Goal: Task Accomplishment & Management: Use online tool/utility

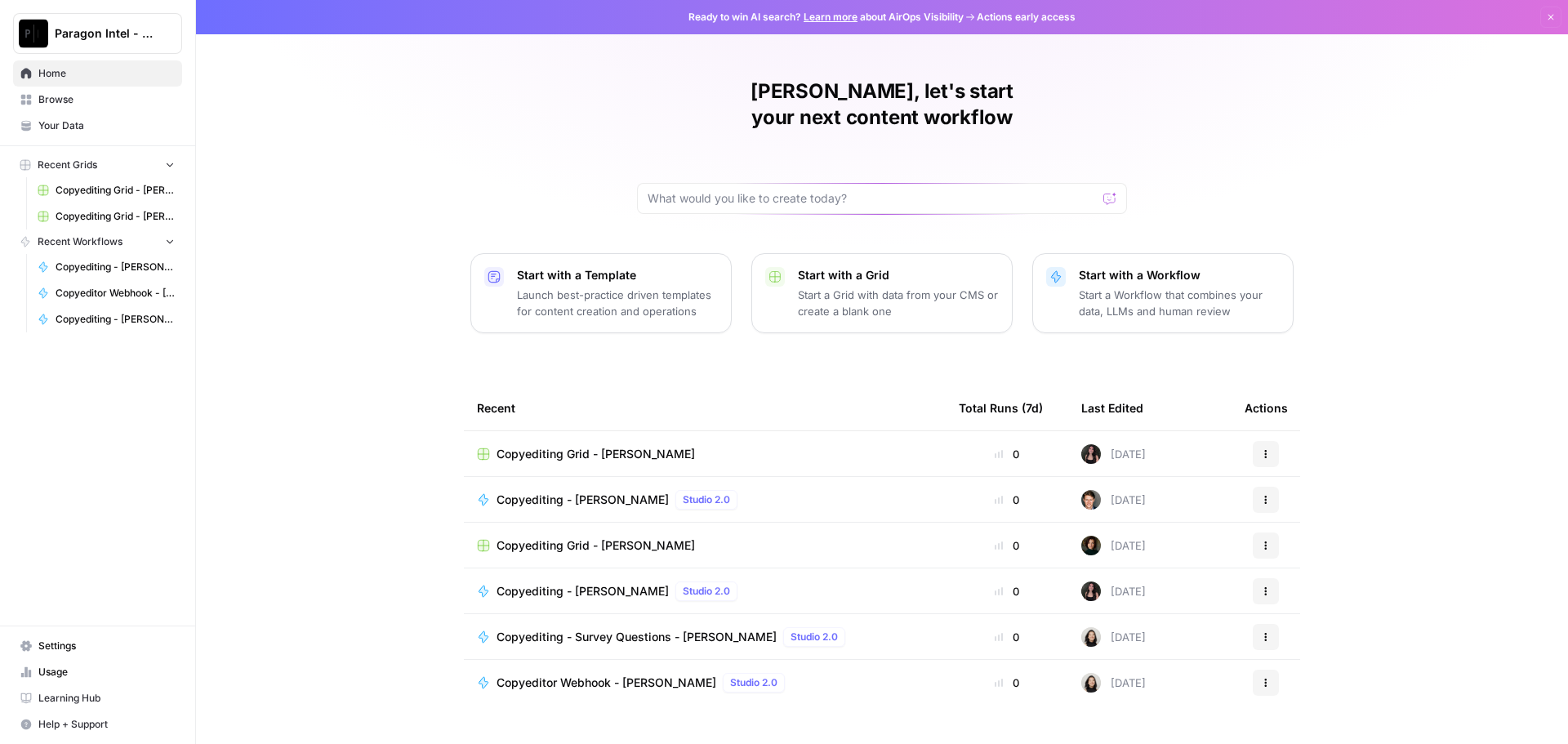
drag, startPoint x: 50, startPoint y: 90, endPoint x: 85, endPoint y: 106, distance: 38.5
click at [50, 90] on link "Browse" at bounding box center [98, 99] width 169 height 26
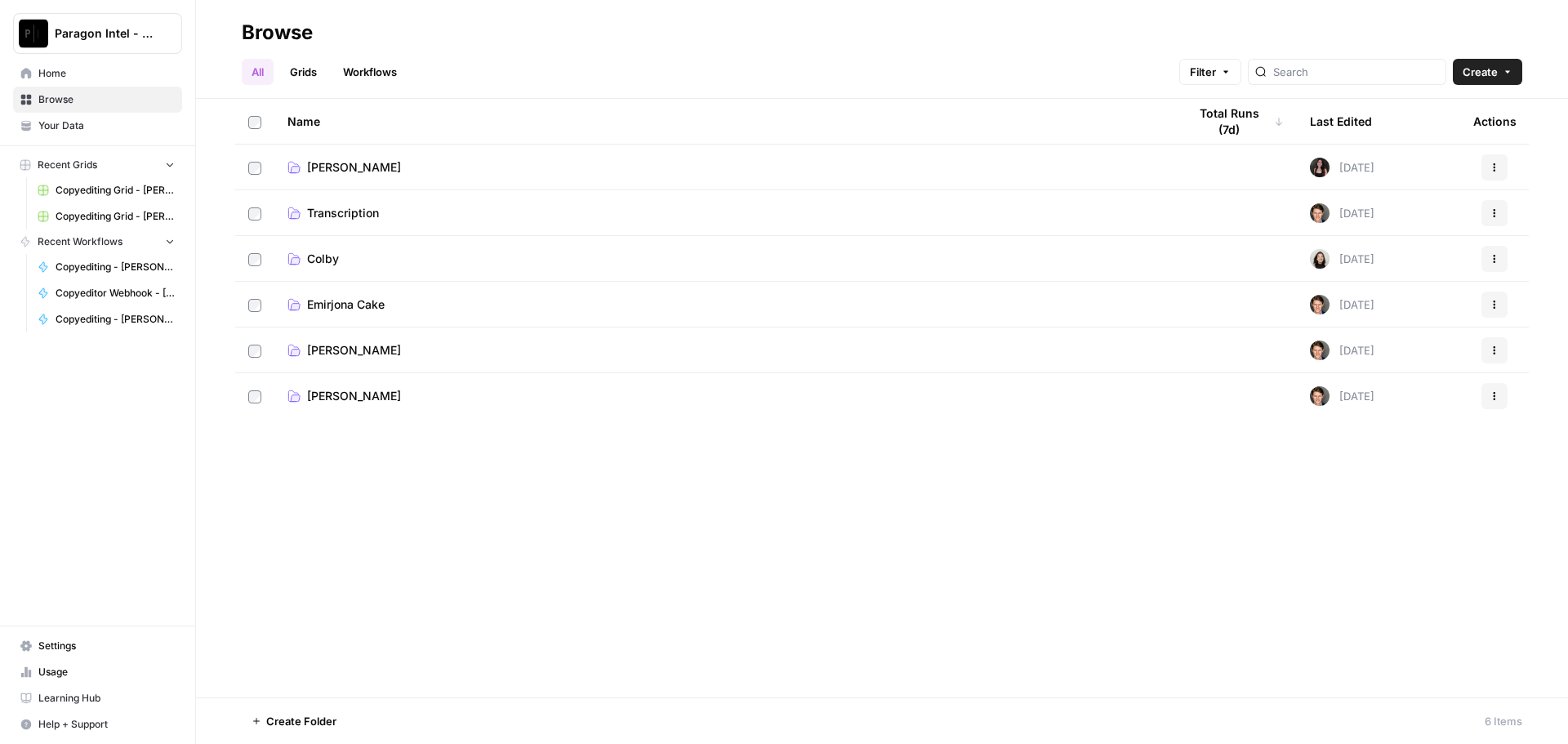
click at [342, 350] on span "[PERSON_NAME]" at bounding box center [353, 351] width 94 height 16
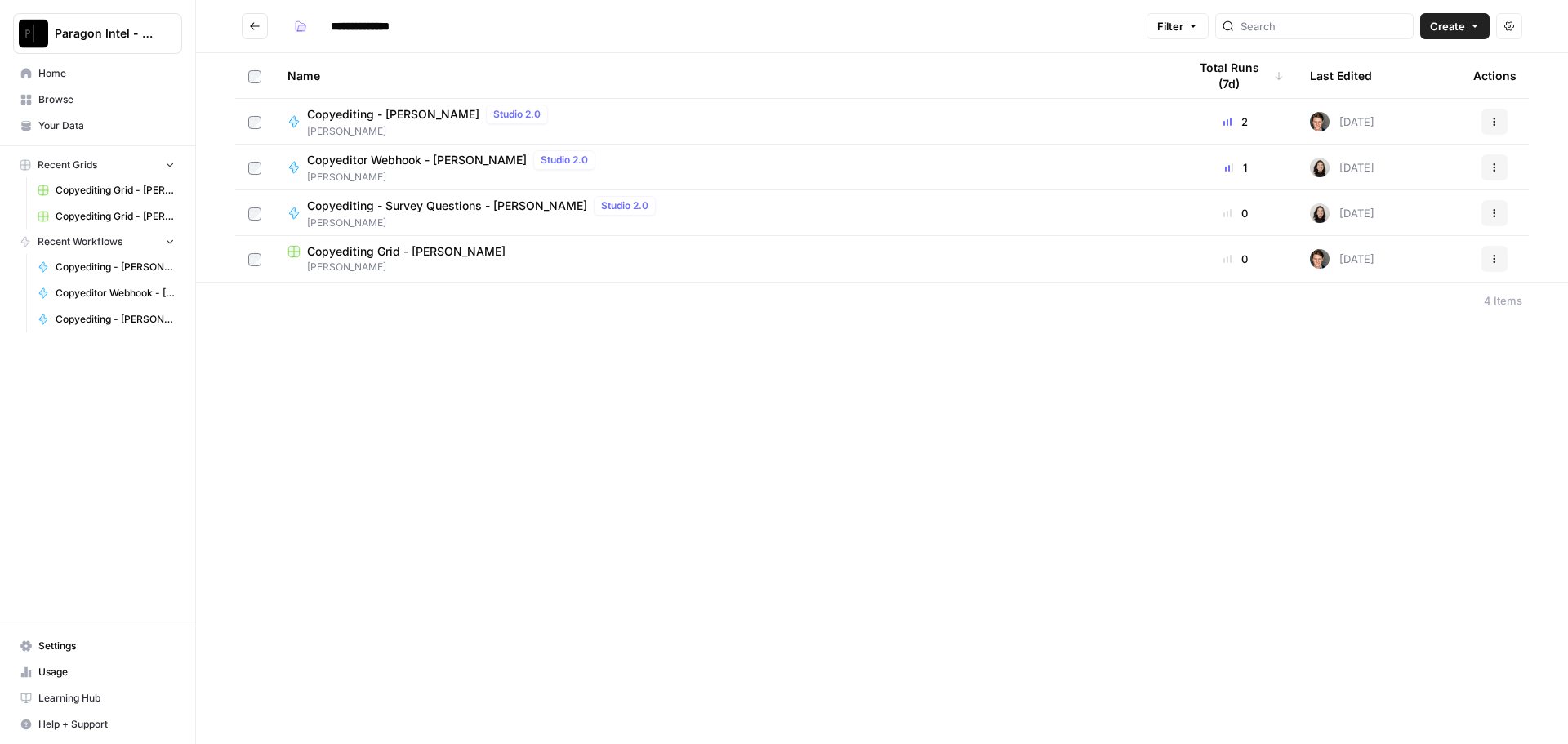
click at [343, 112] on span "Copyediting - [PERSON_NAME]" at bounding box center [393, 114] width 173 height 16
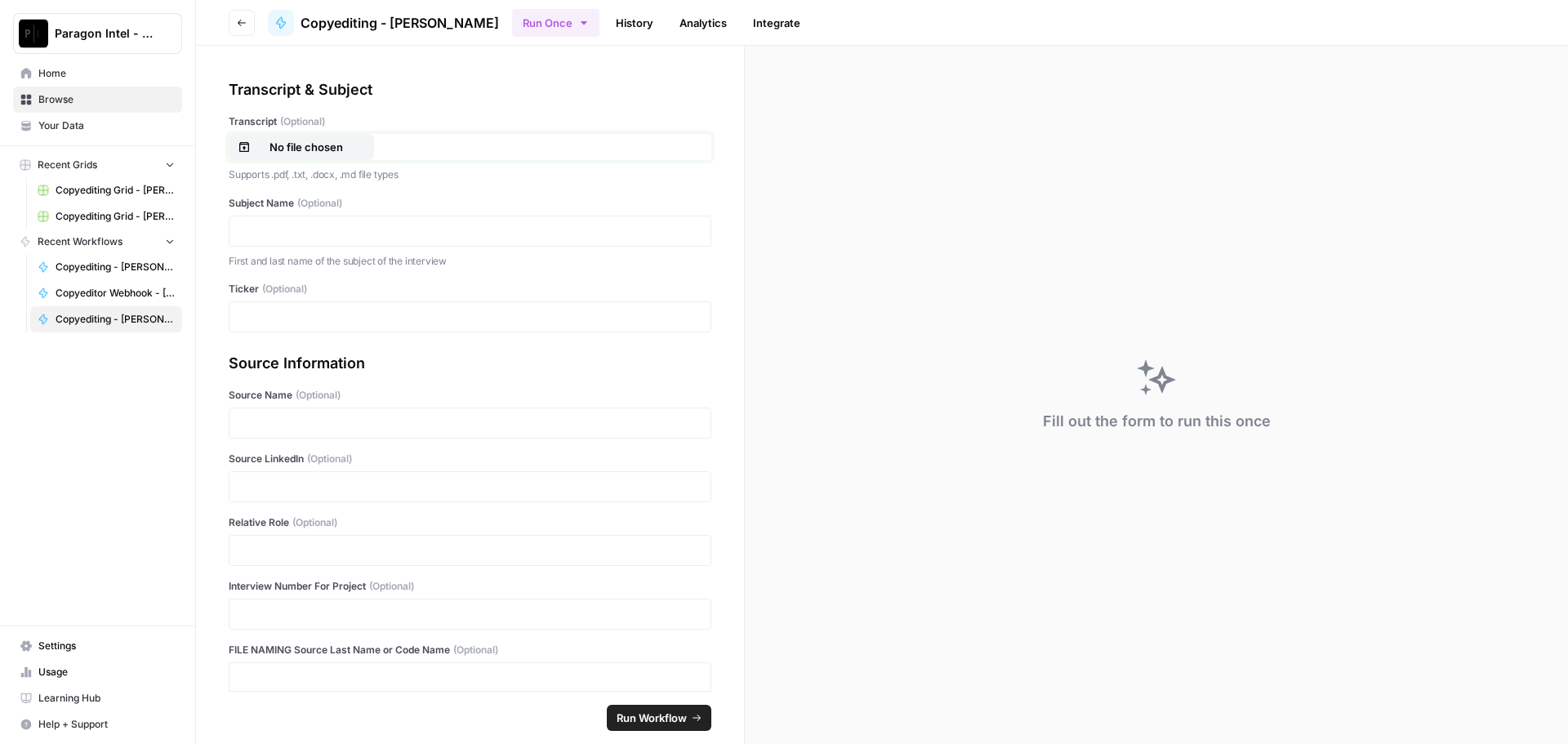
click at [325, 151] on p "No file chosen" at bounding box center [306, 147] width 104 height 16
drag, startPoint x: 519, startPoint y: 246, endPoint x: 461, endPoint y: 236, distance: 58.9
click at [519, 246] on div at bounding box center [469, 231] width 483 height 31
click at [402, 229] on p at bounding box center [469, 231] width 461 height 16
drag, startPoint x: 296, startPoint y: 490, endPoint x: 291, endPoint y: 522, distance: 32.4
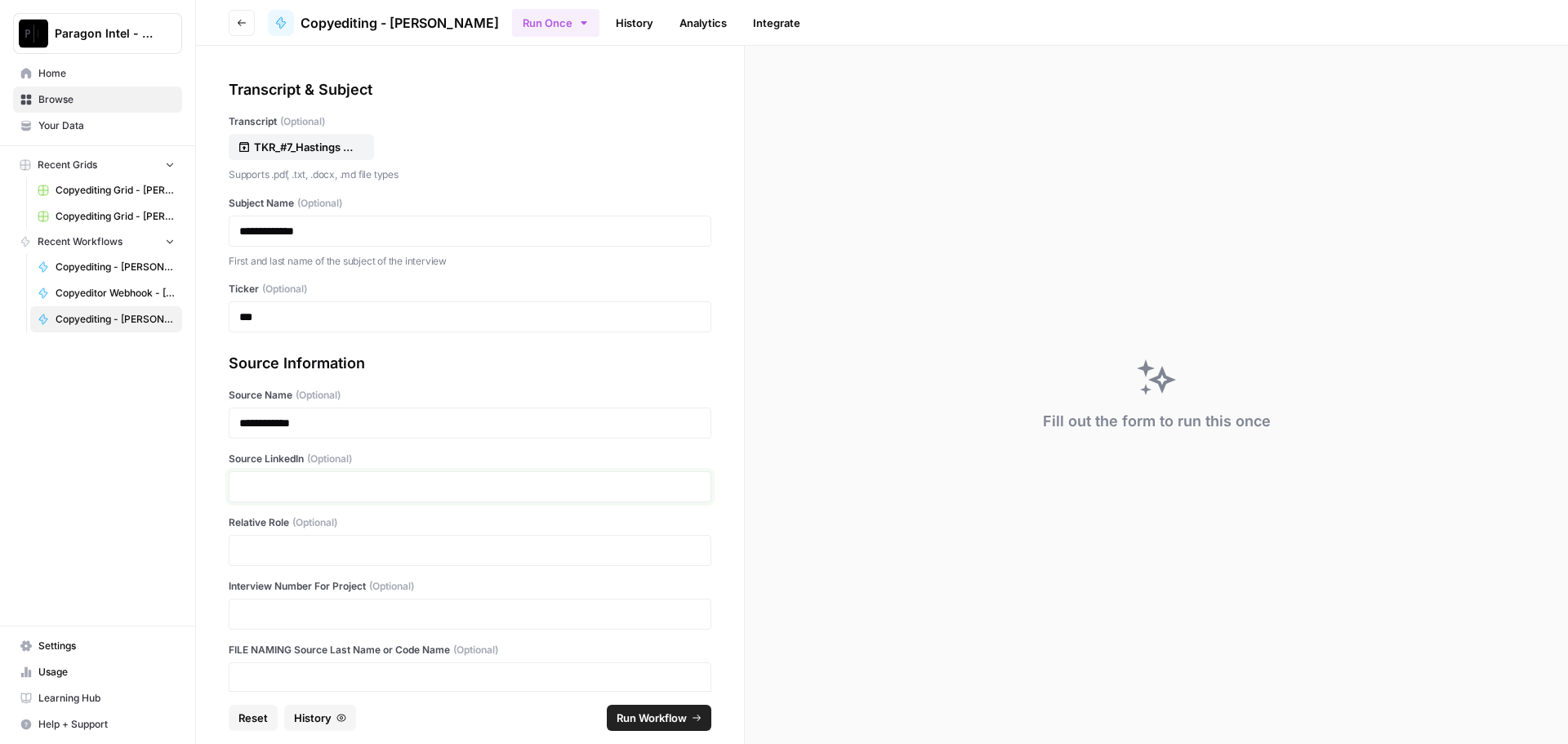
click at [296, 490] on p at bounding box center [469, 487] width 461 height 16
click at [279, 549] on p at bounding box center [469, 551] width 461 height 16
click at [678, 716] on span "Run Workflow" at bounding box center [652, 718] width 70 height 16
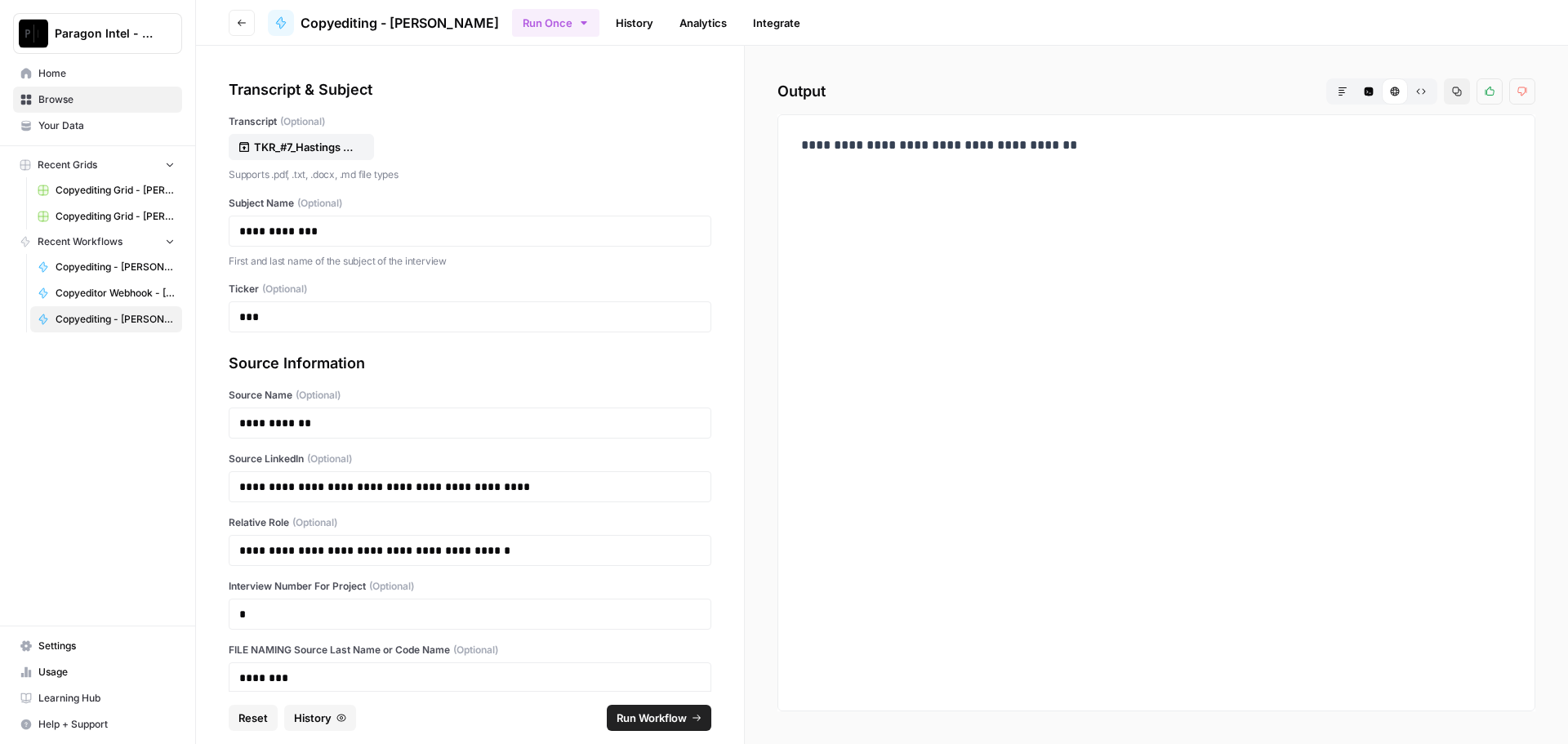
drag, startPoint x: 94, startPoint y: 67, endPoint x: 104, endPoint y: 67, distance: 10.0
click at [94, 67] on span "Home" at bounding box center [107, 74] width 137 height 14
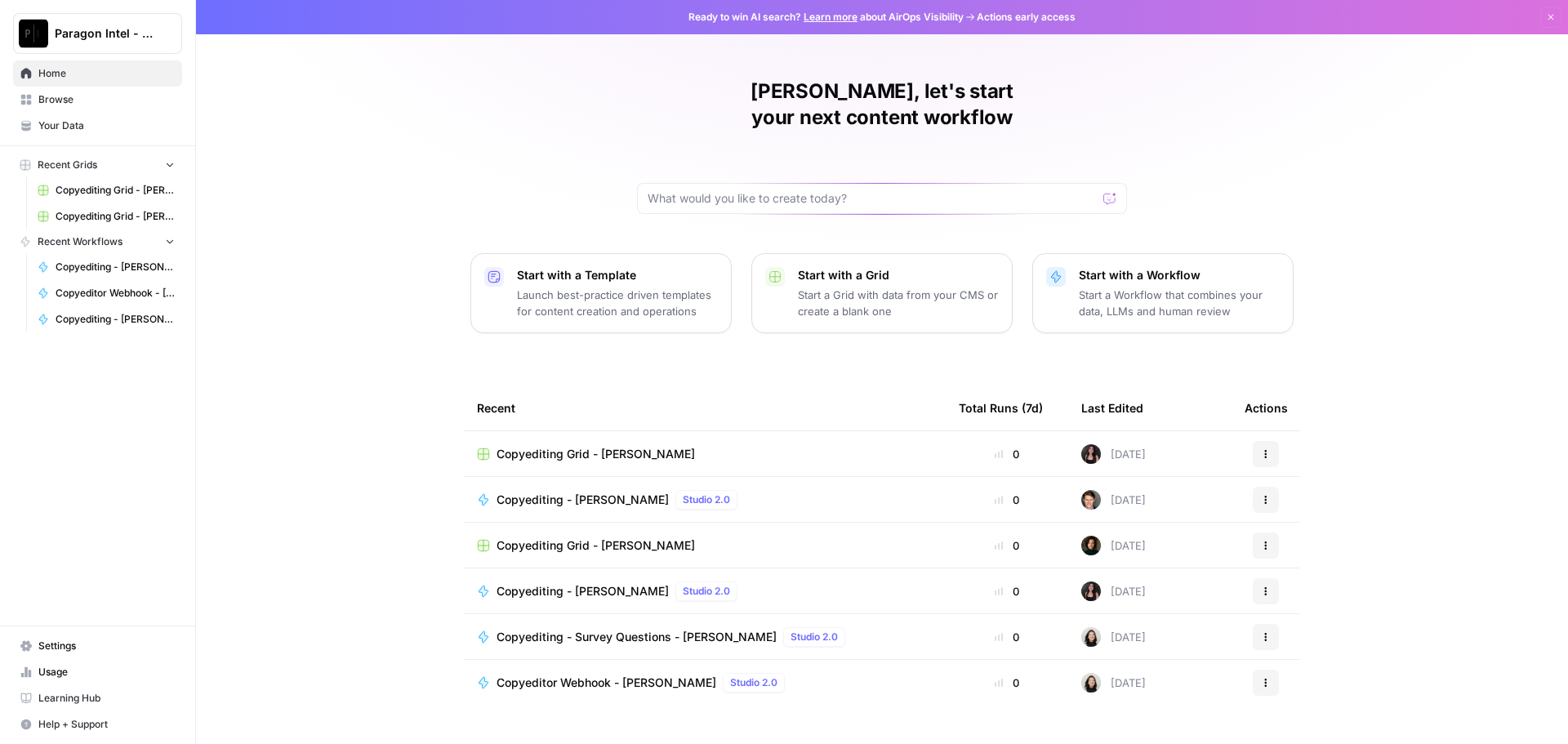
click at [558, 538] on span "Copyediting Grid - [PERSON_NAME]" at bounding box center [595, 546] width 199 height 16
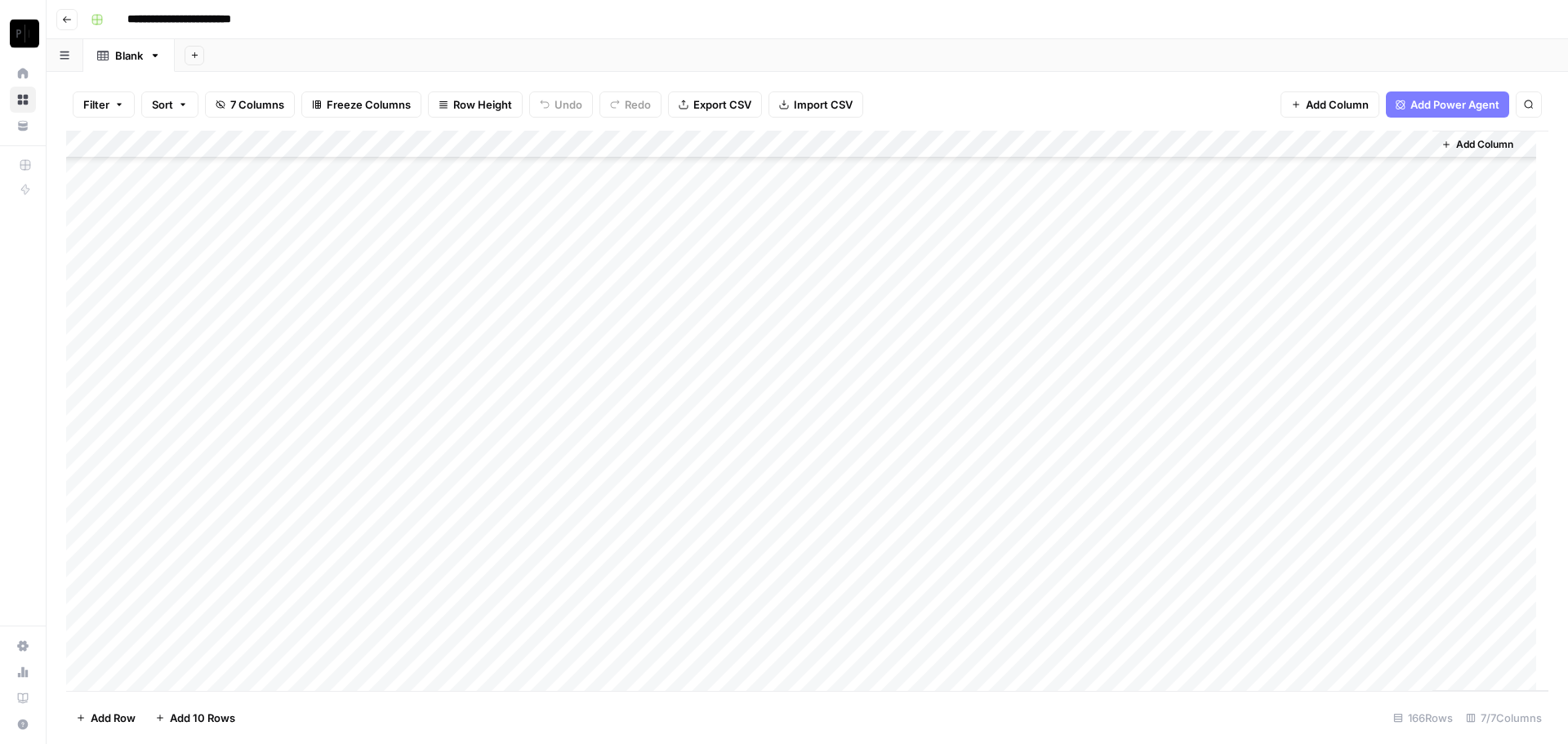
scroll to position [4104, 0]
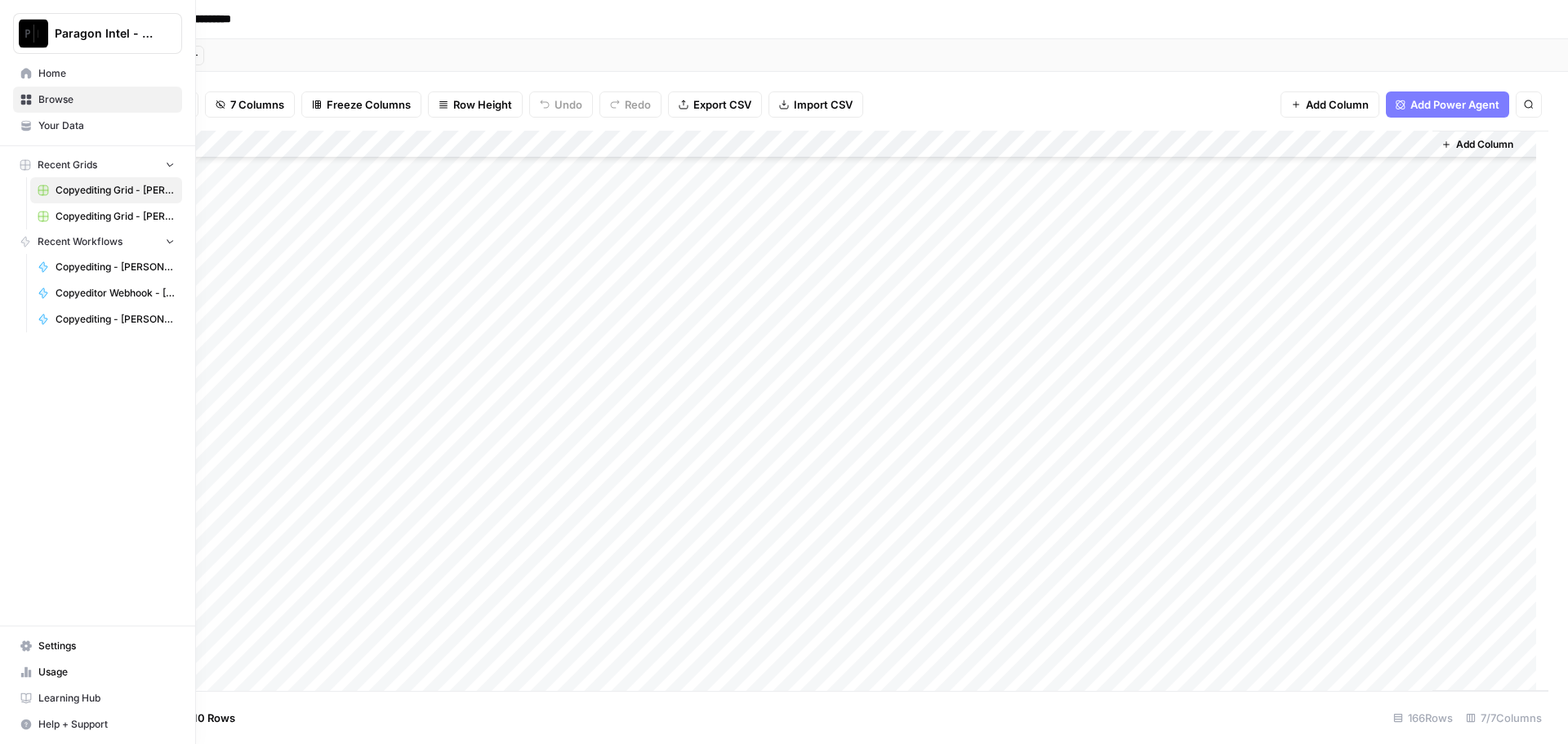
click at [24, 75] on icon at bounding box center [27, 73] width 11 height 11
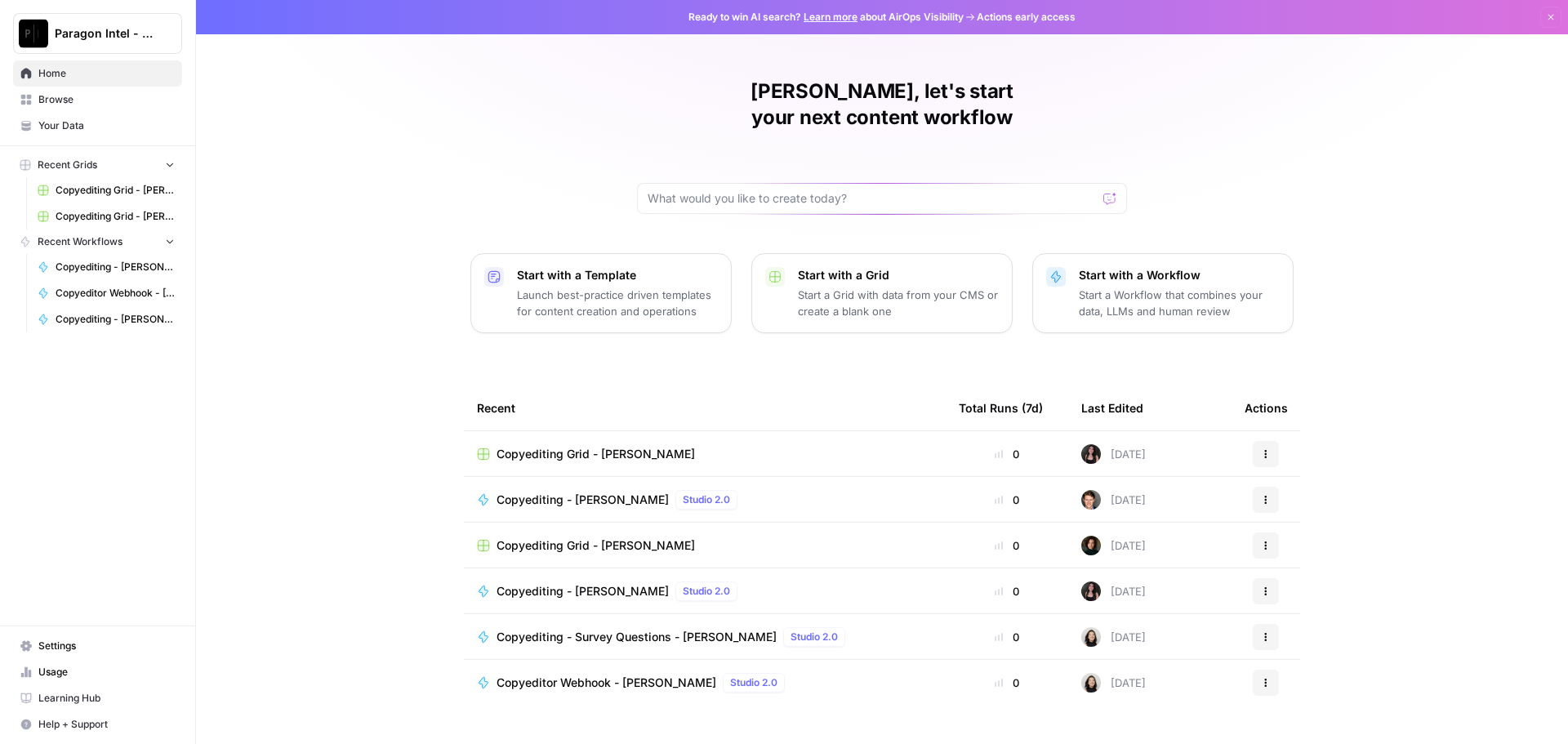
click at [59, 72] on span "Home" at bounding box center [107, 74] width 137 height 14
click at [56, 98] on span "Browse" at bounding box center [107, 100] width 137 height 14
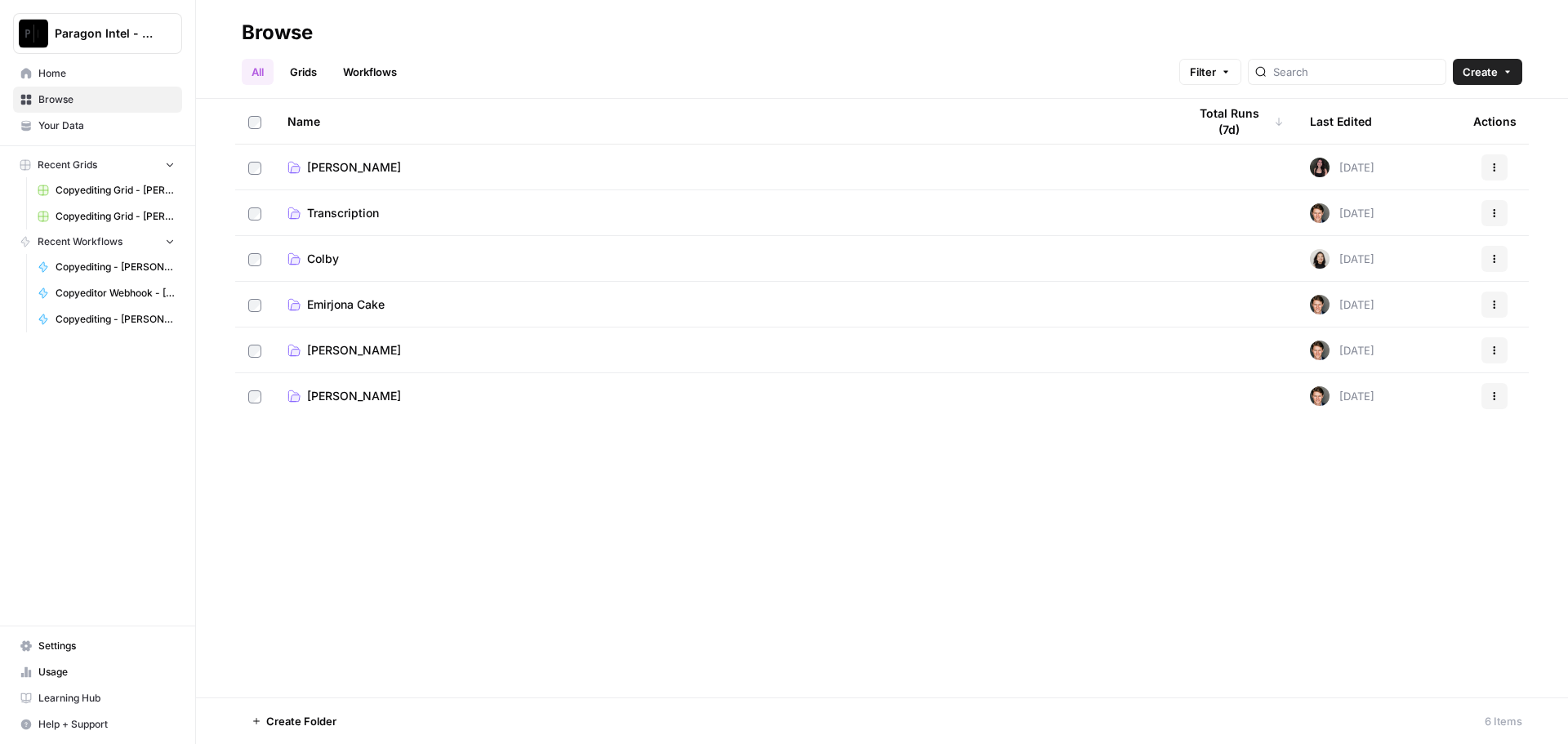
click at [359, 353] on span "[PERSON_NAME]" at bounding box center [353, 351] width 94 height 16
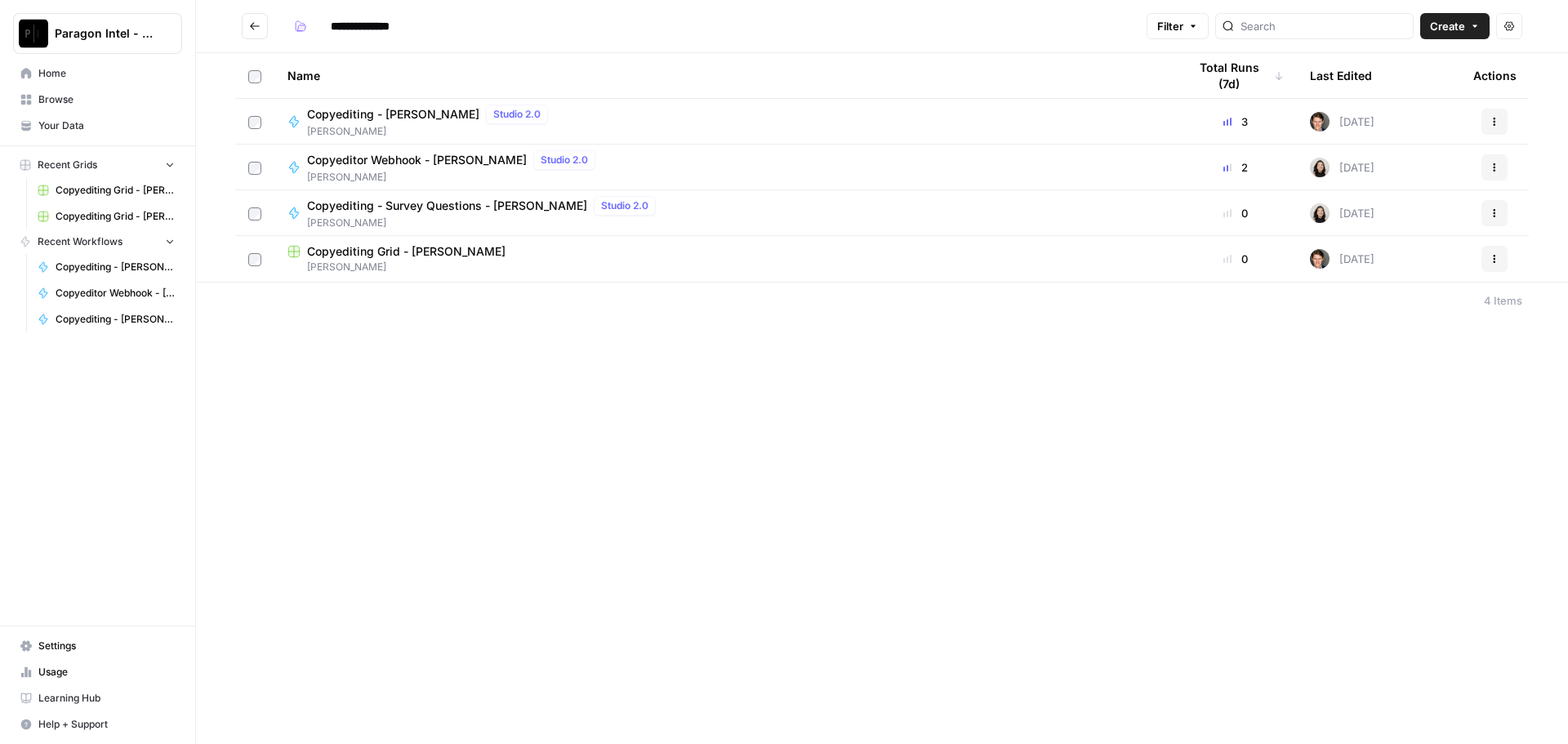
click at [397, 267] on span "[PERSON_NAME]" at bounding box center [725, 267] width 874 height 14
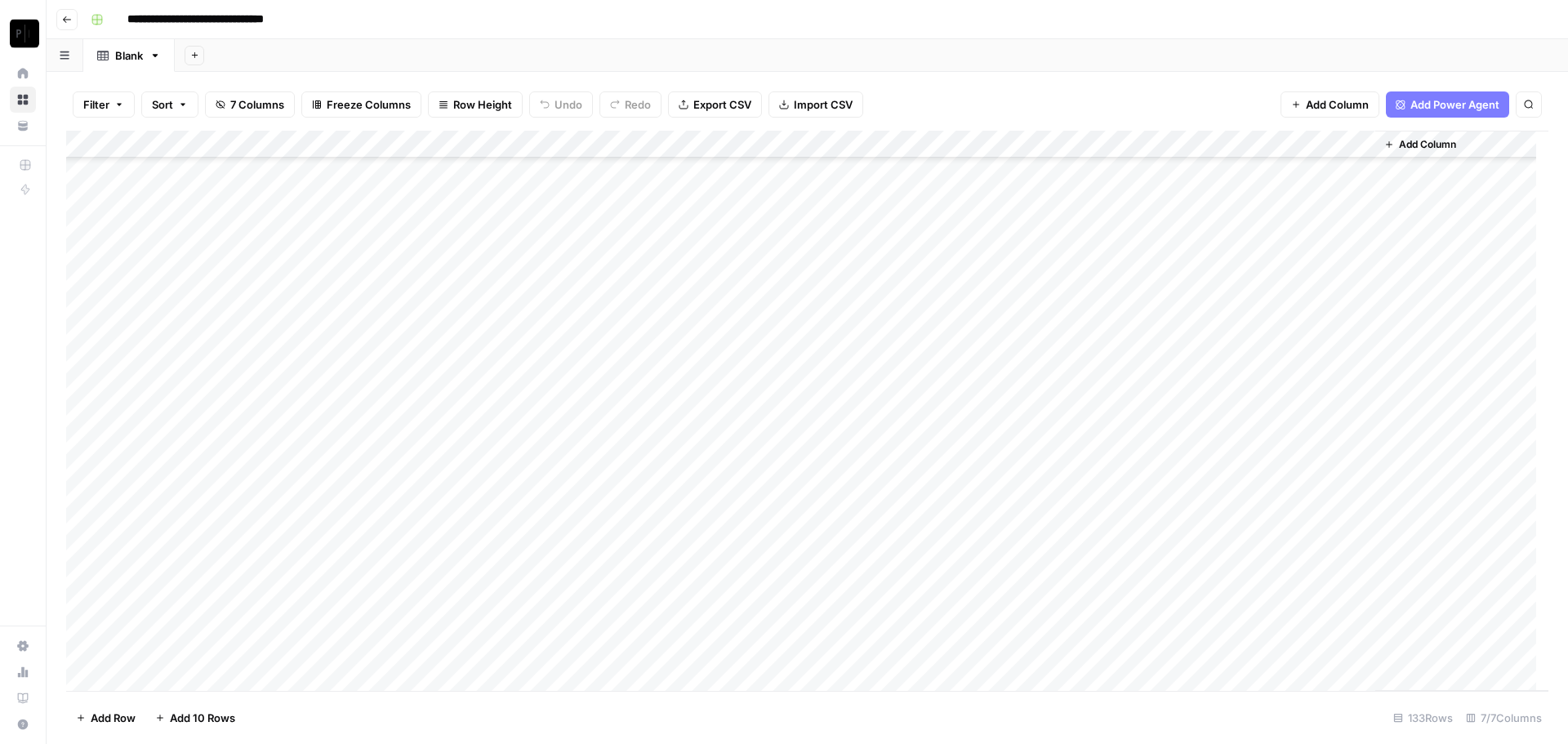
scroll to position [3187, 0]
click at [1212, 647] on div "Add Column" at bounding box center [807, 410] width 1482 height 560
